Goal: Contribute content: Contribute content

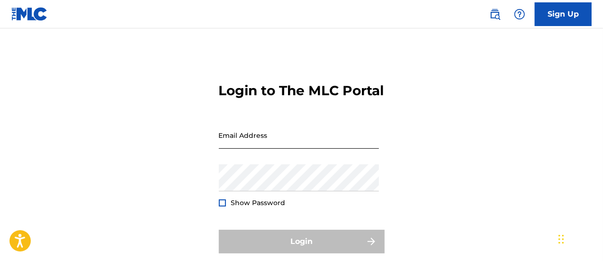
click at [312, 149] on input "Email Address" at bounding box center [299, 135] width 160 height 27
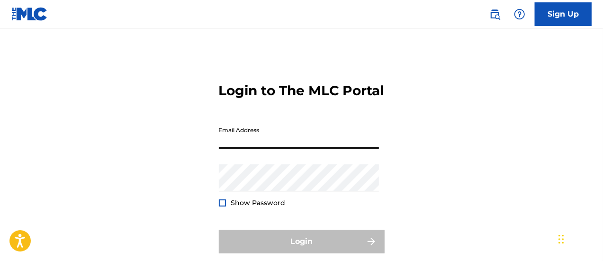
type input "[EMAIL_ADDRESS][DOMAIN_NAME]"
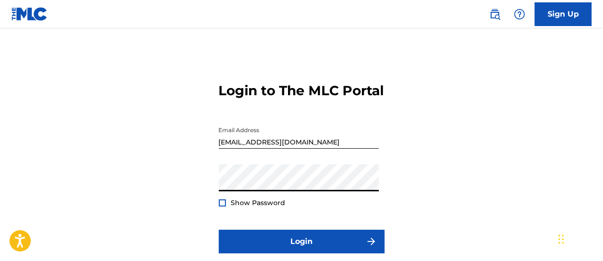
click at [222, 206] on div at bounding box center [222, 202] width 7 height 7
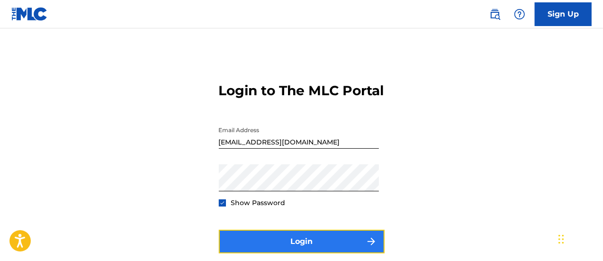
click at [302, 253] on button "Login" at bounding box center [302, 242] width 166 height 24
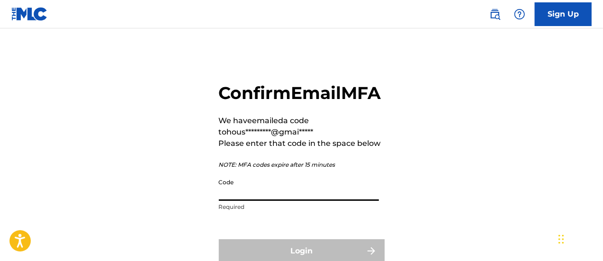
click at [298, 201] on input "Code" at bounding box center [299, 187] width 160 height 27
click at [290, 201] on input "Code" at bounding box center [299, 187] width 160 height 27
paste input "501193"
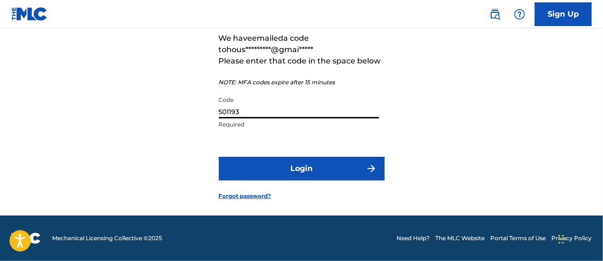
scroll to position [103, 0]
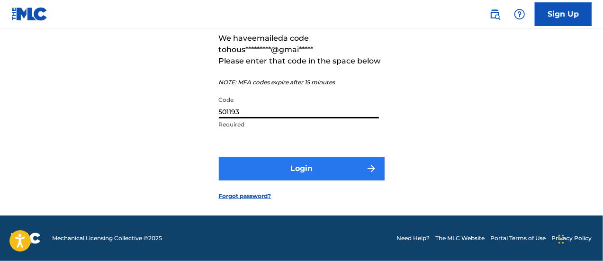
type input "501193"
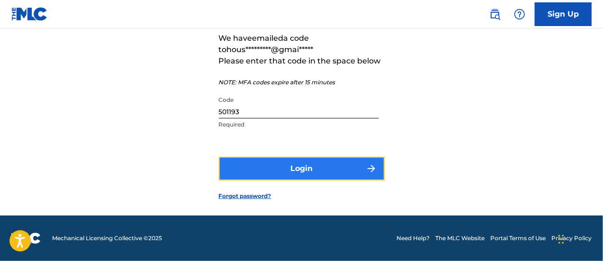
click at [303, 168] on button "Login" at bounding box center [302, 169] width 166 height 24
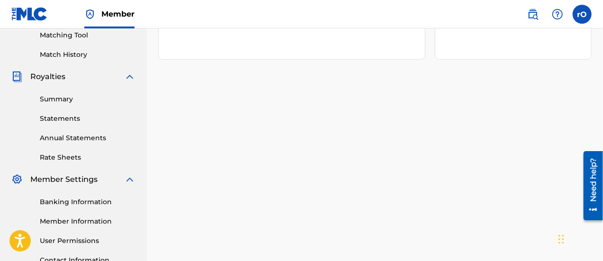
scroll to position [246, 0]
click at [54, 101] on link "Summary" at bounding box center [88, 99] width 96 height 10
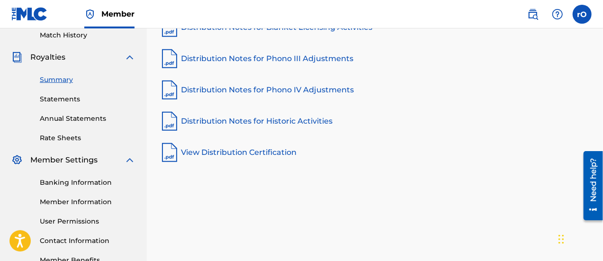
scroll to position [246, 0]
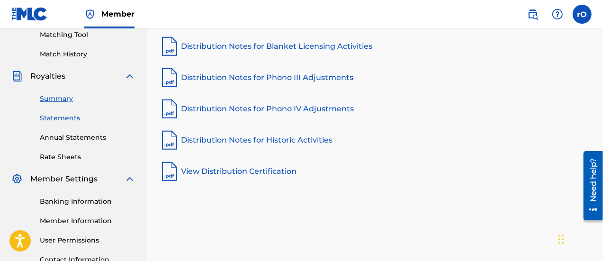
click at [53, 116] on link "Statements" at bounding box center [88, 118] width 96 height 10
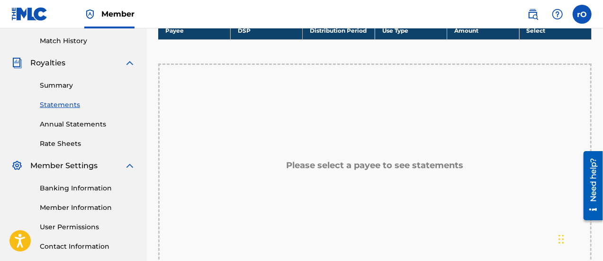
scroll to position [258, 0]
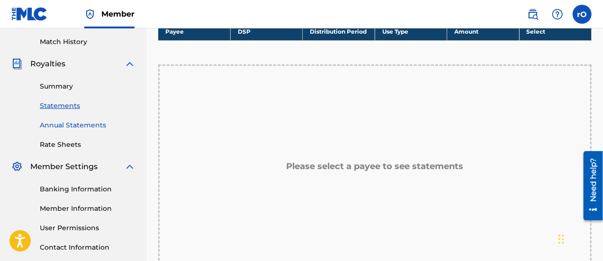
click at [63, 122] on link "Annual Statements" at bounding box center [88, 125] width 96 height 10
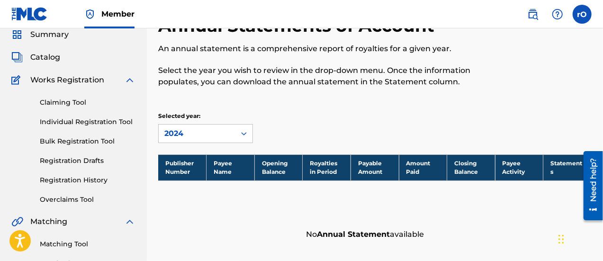
scroll to position [38, 0]
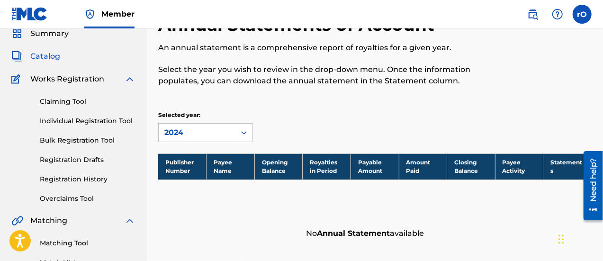
click at [44, 57] on span "Catalog" at bounding box center [45, 56] width 30 height 11
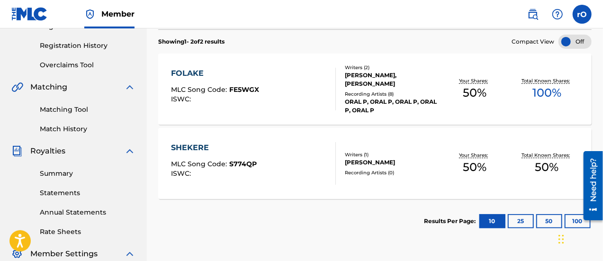
scroll to position [170, 0]
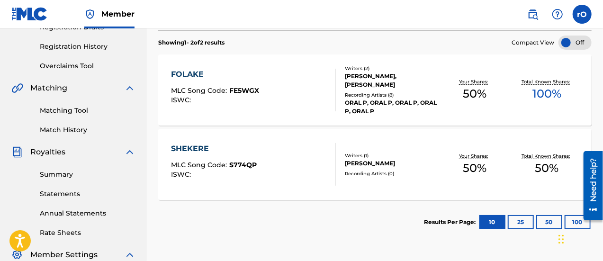
click at [358, 77] on div "[PERSON_NAME], [PERSON_NAME]" at bounding box center [392, 80] width 94 height 17
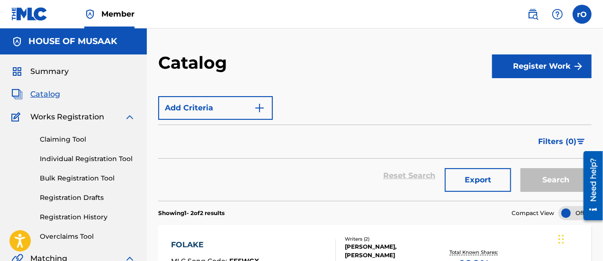
scroll to position [170, 0]
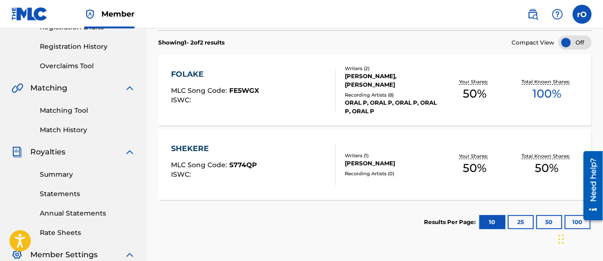
click at [188, 143] on div "SHEKERE" at bounding box center [214, 148] width 86 height 11
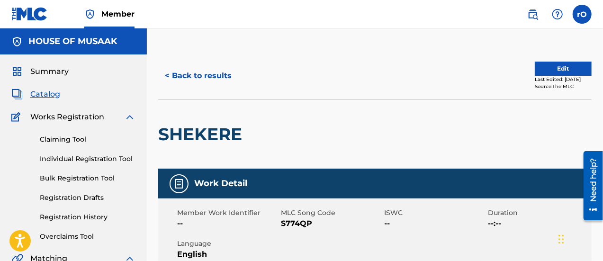
click at [508, 154] on div "SHEKERE" at bounding box center [374, 133] width 433 height 69
click at [66, 139] on link "Claiming Tool" at bounding box center [88, 139] width 96 height 10
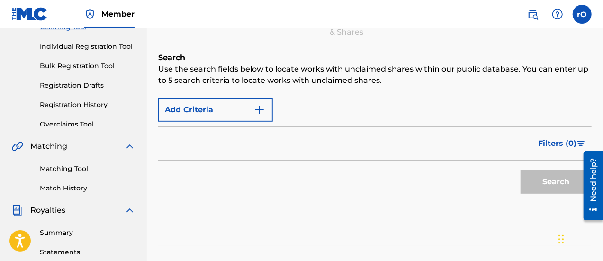
scroll to position [114, 0]
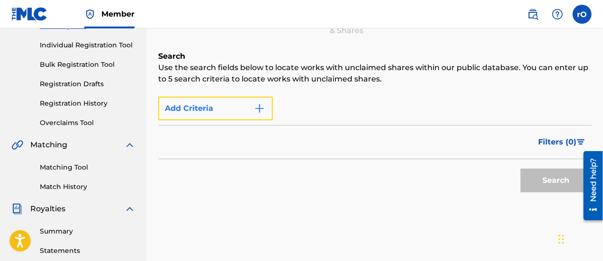
click at [259, 104] on img "Search Form" at bounding box center [259, 108] width 11 height 11
click at [235, 115] on button "Add Criteria" at bounding box center [215, 109] width 115 height 24
click at [258, 106] on img "Search Form" at bounding box center [259, 108] width 11 height 11
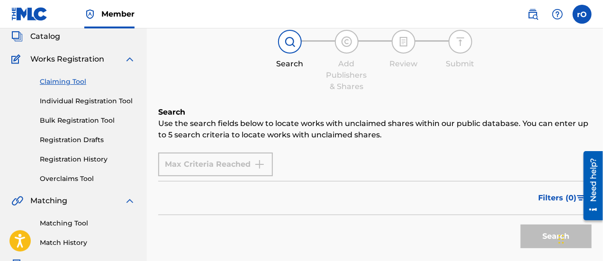
scroll to position [0, 0]
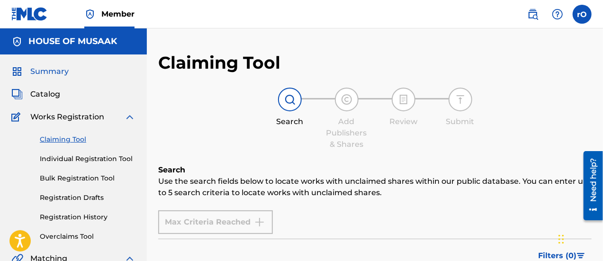
click at [52, 69] on span "Summary" at bounding box center [49, 71] width 38 height 11
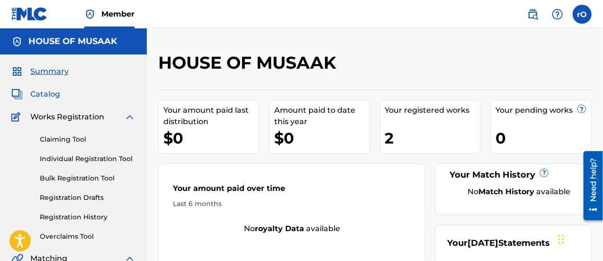
click at [43, 93] on span "Catalog" at bounding box center [45, 94] width 30 height 11
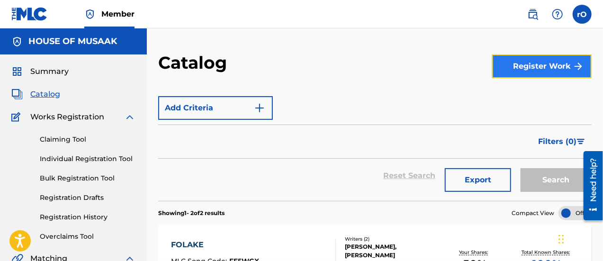
click at [553, 70] on button "Register Work" at bounding box center [541, 66] width 99 height 24
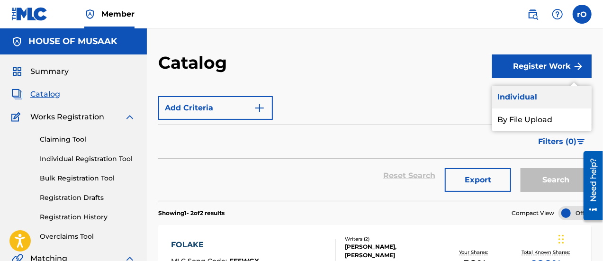
click at [515, 94] on link "Individual" at bounding box center [541, 97] width 99 height 23
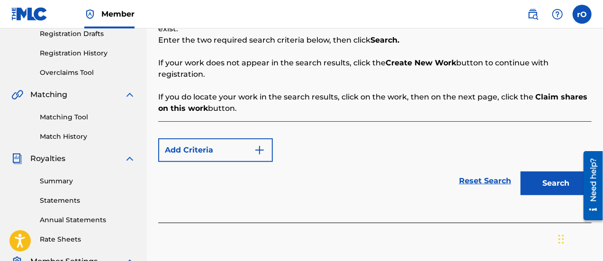
scroll to position [208, 0]
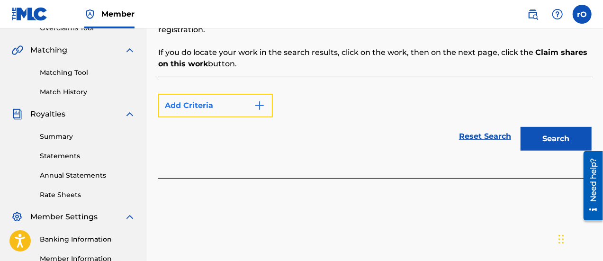
click at [259, 100] on img "Search Form" at bounding box center [259, 105] width 11 height 11
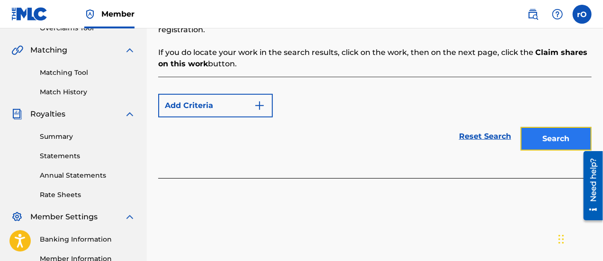
click at [555, 127] on button "Search" at bounding box center [555, 139] width 71 height 24
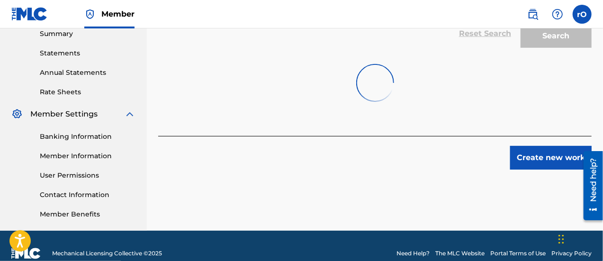
scroll to position [259, 0]
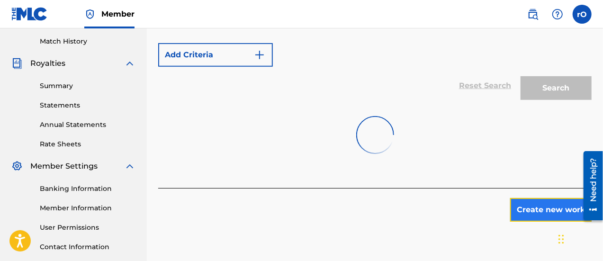
click at [538, 199] on button "Create new work" at bounding box center [550, 210] width 81 height 24
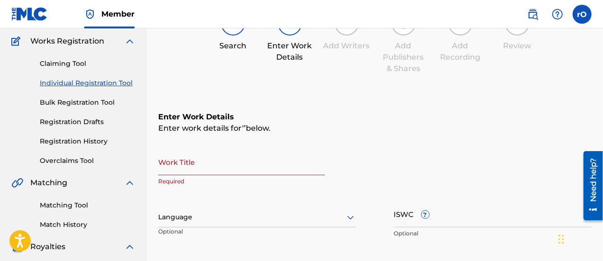
scroll to position [93, 0]
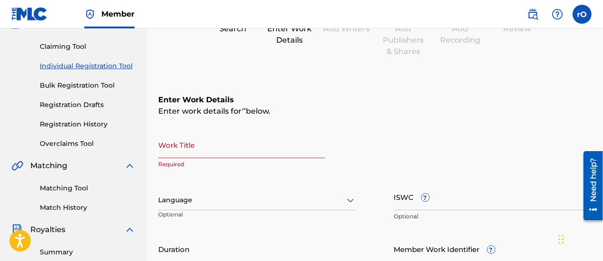
click at [215, 148] on input "Work Title" at bounding box center [241, 144] width 167 height 27
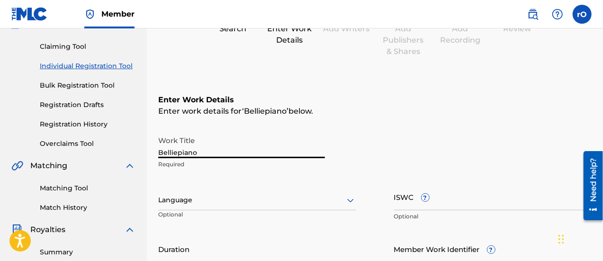
type input "Belliepiano"
click at [509, 101] on h6 "Enter Work Details" at bounding box center [374, 99] width 433 height 11
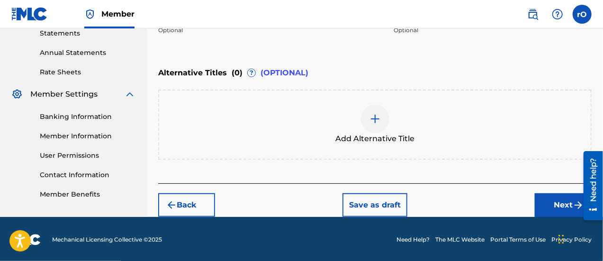
scroll to position [331, 0]
